Goal: Transaction & Acquisition: Purchase product/service

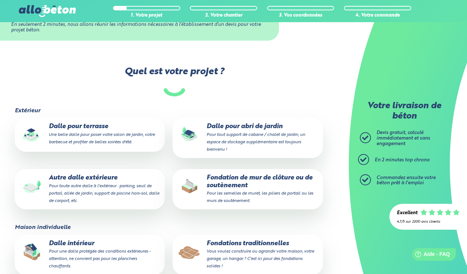
scroll to position [121, 0]
click at [71, 184] on small "Pour toute autre dalle à l'extérieur : parking, seuil de portail, allée de jard…" at bounding box center [104, 193] width 110 height 19
click at [0, 0] on input "Autre dalle extérieure Pour toute autre dalle à l'extérieur : parking, seuil de…" at bounding box center [0, 0] width 0 height 0
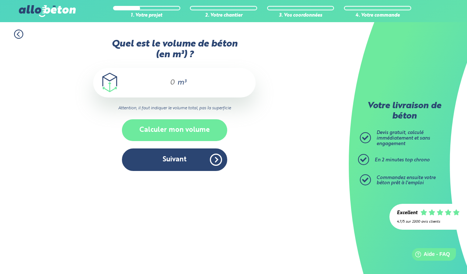
click at [190, 127] on button "Calculer mon volume" at bounding box center [174, 130] width 105 height 22
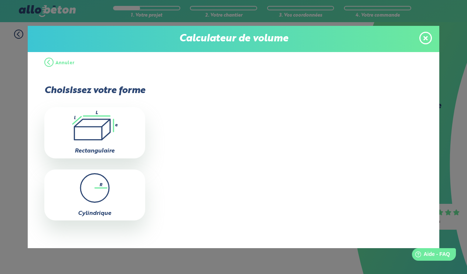
click at [49, 62] on button "Annuler" at bounding box center [59, 63] width 30 height 22
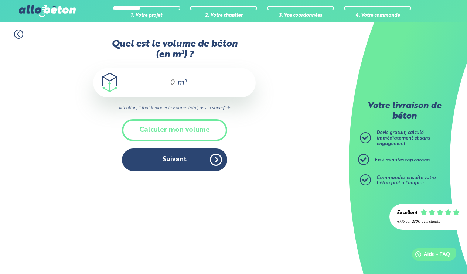
drag, startPoint x: 164, startPoint y: 81, endPoint x: 168, endPoint y: 81, distance: 4.4
click at [164, 81] on input "Quel est le volume de béton (en m³) ?" at bounding box center [169, 82] width 13 height 9
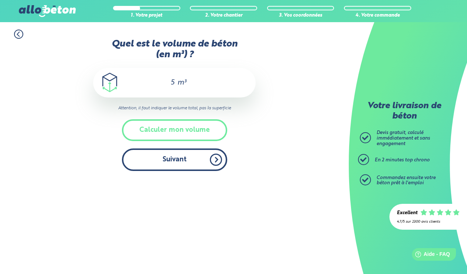
type input "5"
click at [172, 165] on button "Suivant" at bounding box center [174, 159] width 105 height 23
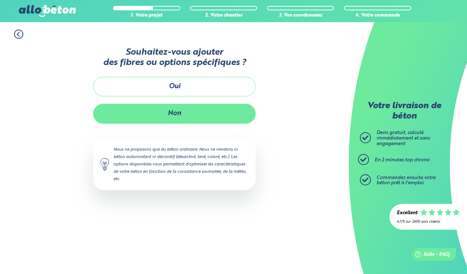
click at [192, 112] on button "Non" at bounding box center [174, 114] width 162 height 20
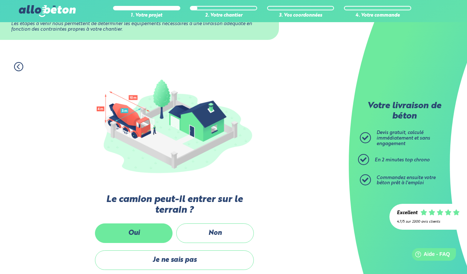
scroll to position [33, 0]
click at [143, 231] on label "Oui" at bounding box center [134, 233] width 78 height 20
click at [0, 0] on input "Oui" at bounding box center [0, 0] width 0 height 0
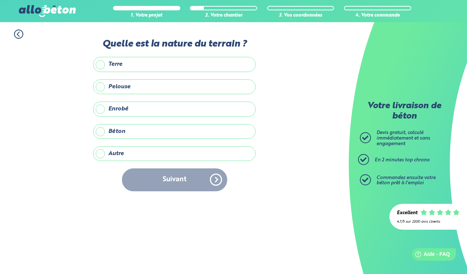
click at [98, 65] on label "Terre" at bounding box center [174, 64] width 162 height 15
click at [0, 0] on input "Terre" at bounding box center [0, 0] width 0 height 0
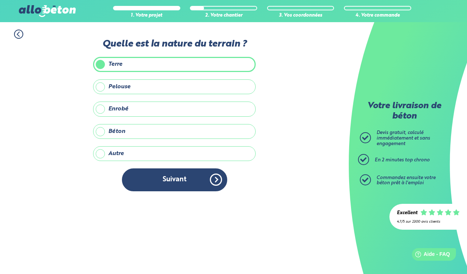
click at [103, 87] on label "Pelouse" at bounding box center [174, 86] width 162 height 15
click at [0, 0] on input "Pelouse" at bounding box center [0, 0] width 0 height 0
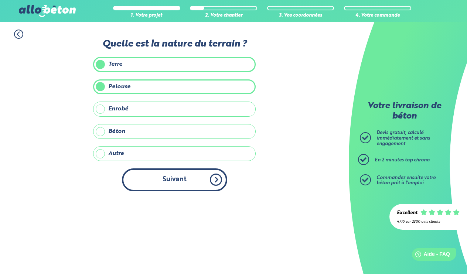
click at [194, 178] on button "Suivant" at bounding box center [174, 179] width 105 height 23
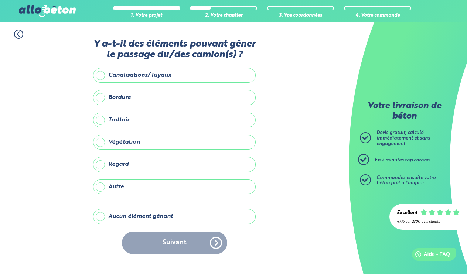
click at [104, 214] on label "Aucun élément gênant" at bounding box center [174, 216] width 162 height 15
click at [0, 0] on input "Aucun élément gênant" at bounding box center [0, 0] width 0 height 0
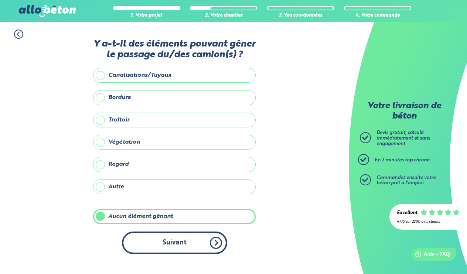
click at [185, 238] on button "Suivant" at bounding box center [174, 242] width 105 height 23
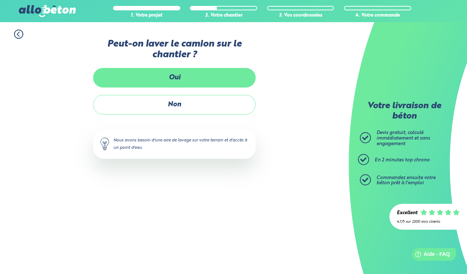
click at [201, 78] on label "Oui" at bounding box center [174, 78] width 162 height 20
click at [0, 0] on input "Oui" at bounding box center [0, 0] width 0 height 0
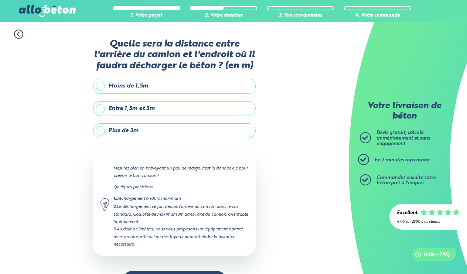
click at [155, 107] on label "Entre 1,5m et 3m" at bounding box center [174, 108] width 162 height 15
click at [0, 0] on input "Entre 1,5m et 3m" at bounding box center [0, 0] width 0 height 0
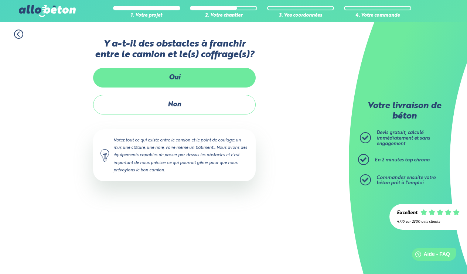
click at [184, 81] on label "Oui" at bounding box center [174, 78] width 162 height 20
click at [0, 0] on input "Oui" at bounding box center [0, 0] width 0 height 0
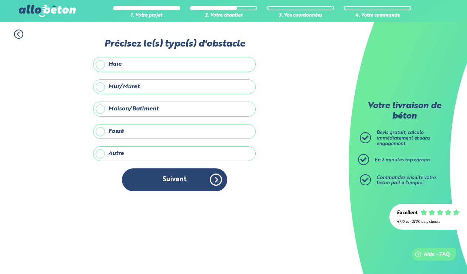
click at [100, 85] on label "Mur/Muret" at bounding box center [174, 86] width 162 height 15
click at [0, 0] on input "Mur/Muret" at bounding box center [0, 0] width 0 height 0
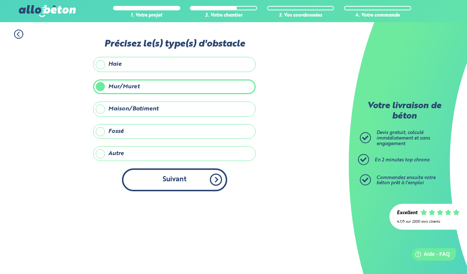
click at [195, 174] on button "Suivant" at bounding box center [174, 179] width 105 height 23
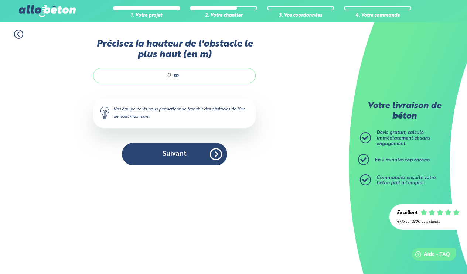
click at [18, 35] on icon at bounding box center [18, 34] width 9 height 9
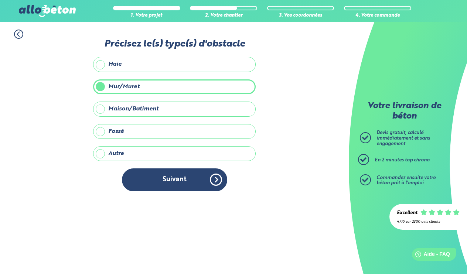
click at [19, 36] on icon at bounding box center [18, 34] width 9 height 9
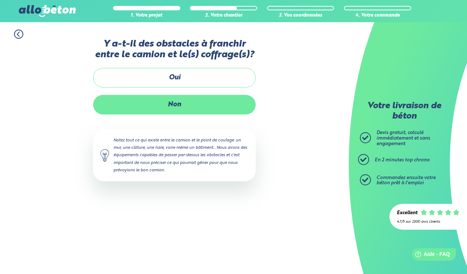
click at [192, 106] on label "Non" at bounding box center [174, 105] width 162 height 20
click at [0, 0] on input "Non" at bounding box center [0, 0] width 0 height 0
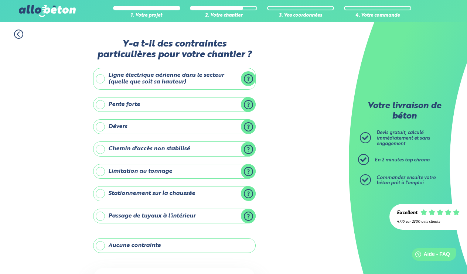
click at [167, 241] on label "Aucune contrainte" at bounding box center [174, 245] width 162 height 15
click at [0, 0] on input "Aucune contrainte" at bounding box center [0, 0] width 0 height 0
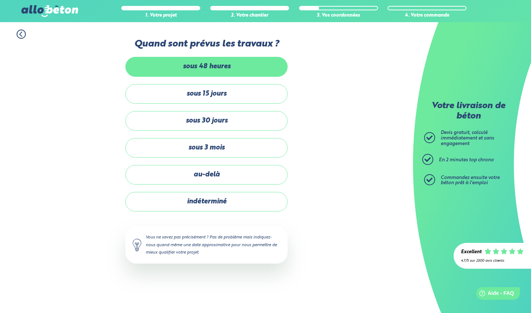
click at [224, 59] on label "sous 48 heures" at bounding box center [206, 67] width 162 height 20
click at [0, 0] on input "sous 48 heures" at bounding box center [0, 0] width 0 height 0
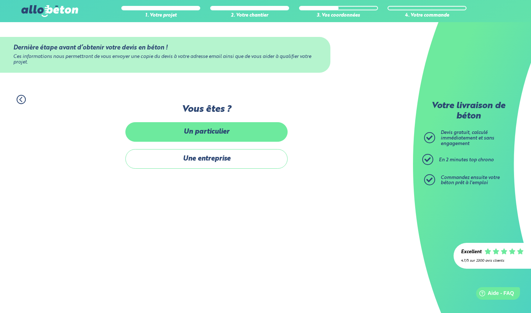
click at [215, 131] on label "Un particulier" at bounding box center [206, 132] width 162 height 20
click at [0, 0] on input "Un particulier" at bounding box center [0, 0] width 0 height 0
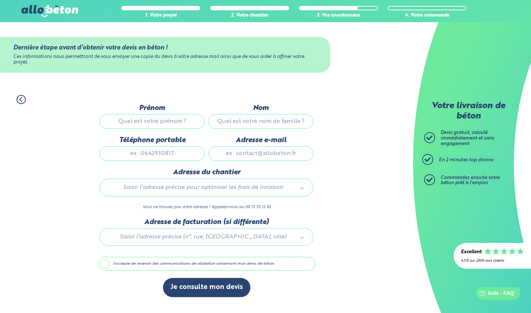
click at [193, 121] on input "Prénom" at bounding box center [152, 121] width 105 height 15
type input "[PERSON_NAME]"
type input "Boya"
type input "[EMAIL_ADDRESS][DOMAIN_NAME]"
type input "0689410294"
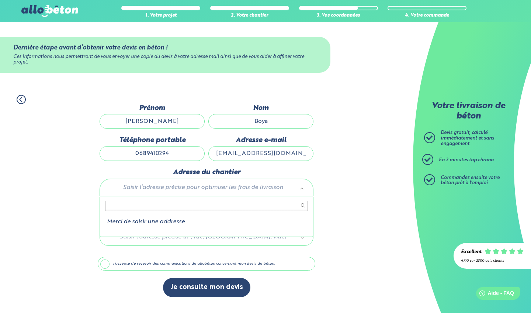
type input "é"
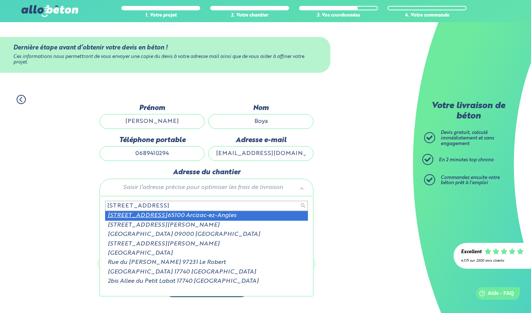
type input "[STREET_ADDRESS]"
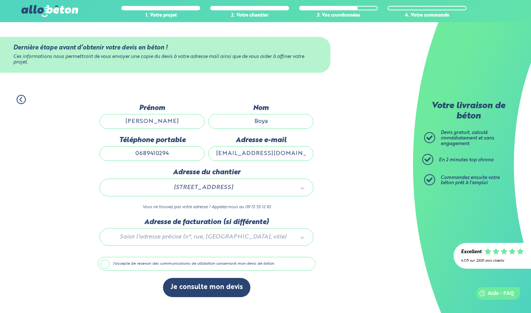
click at [300, 240] on div at bounding box center [207, 235] width 218 height 35
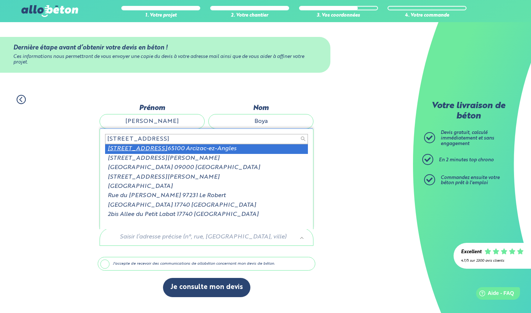
type input "[STREET_ADDRESS]"
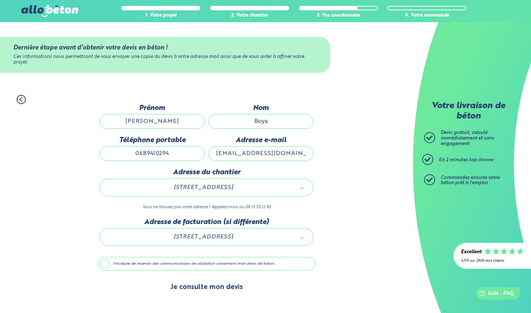
click at [203, 273] on button "Je consulte mon devis" at bounding box center [206, 287] width 87 height 19
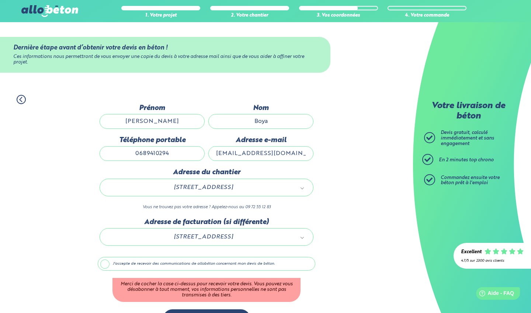
click at [107, 265] on label "J'accepte de recevoir des communications de allobéton concernant mon devis de b…" at bounding box center [207, 264] width 218 height 14
click at [0, 0] on input "J'accepte de recevoir des communications de allobéton concernant mon devis de b…" at bounding box center [0, 0] width 0 height 0
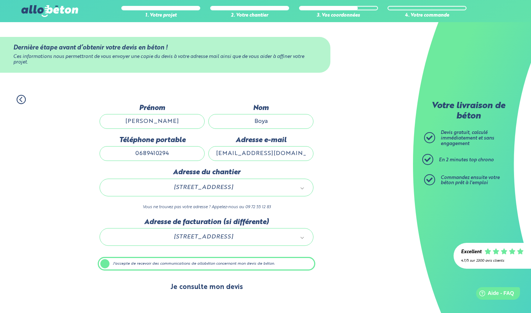
click at [197, 273] on button "Je consulte mon devis" at bounding box center [206, 287] width 87 height 19
